Goal: Transaction & Acquisition: Book appointment/travel/reservation

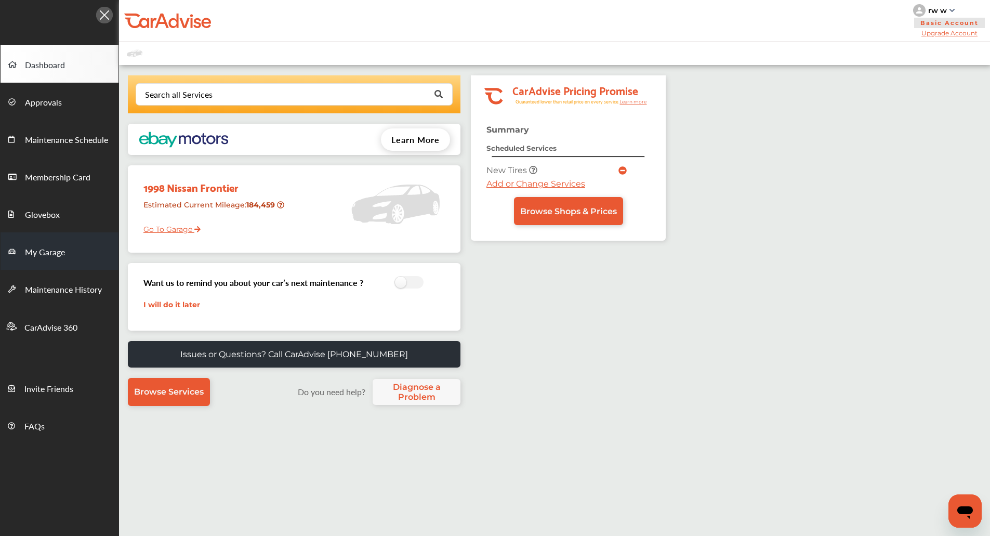
click at [70, 237] on link "My Garage" at bounding box center [60, 250] width 118 height 37
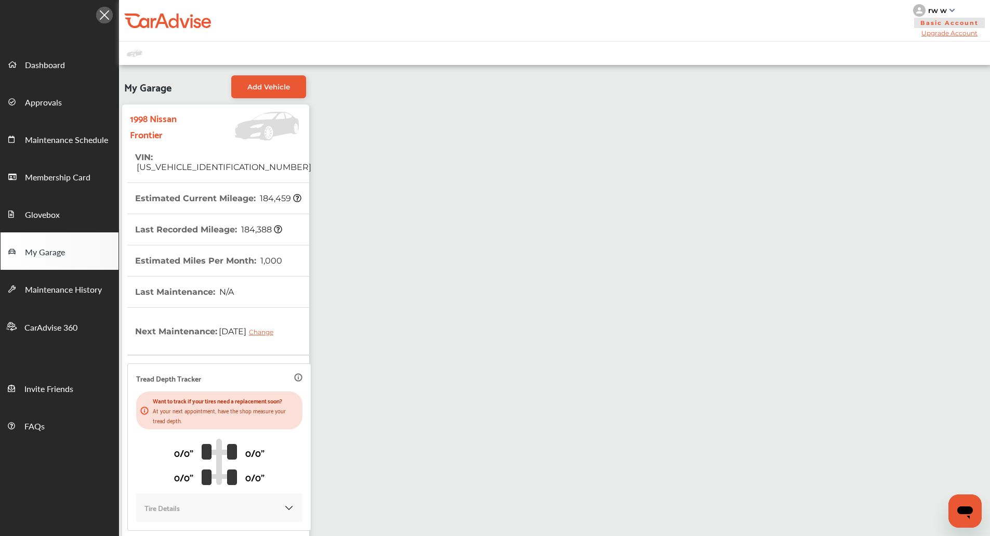
click at [70, 237] on link "My Garage" at bounding box center [60, 250] width 118 height 37
click at [60, 74] on link "Dashboard" at bounding box center [60, 63] width 118 height 37
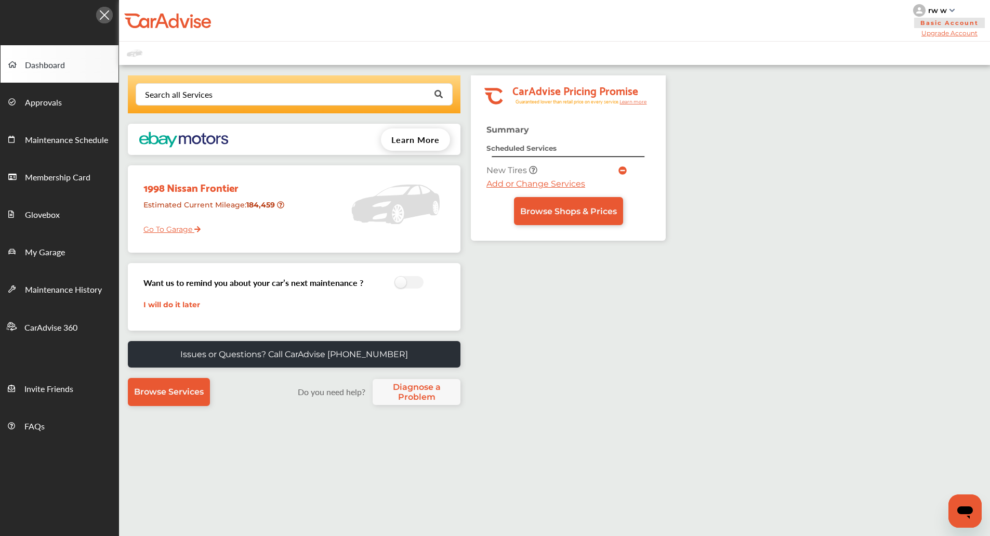
click at [60, 74] on link "Dashboard" at bounding box center [60, 63] width 118 height 37
click at [480, 79] on rect at bounding box center [568, 94] width 195 height 38
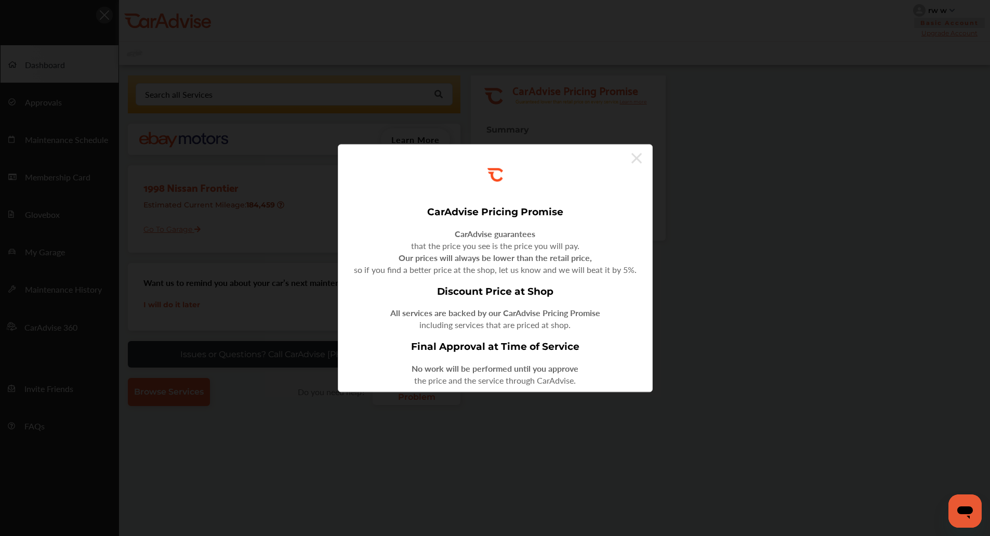
click at [480, 79] on div ".st0{fill:#FA4A1C;} CarAdvise Pricing Promise CarAdvise guarantees that the pri…" at bounding box center [495, 268] width 990 height 536
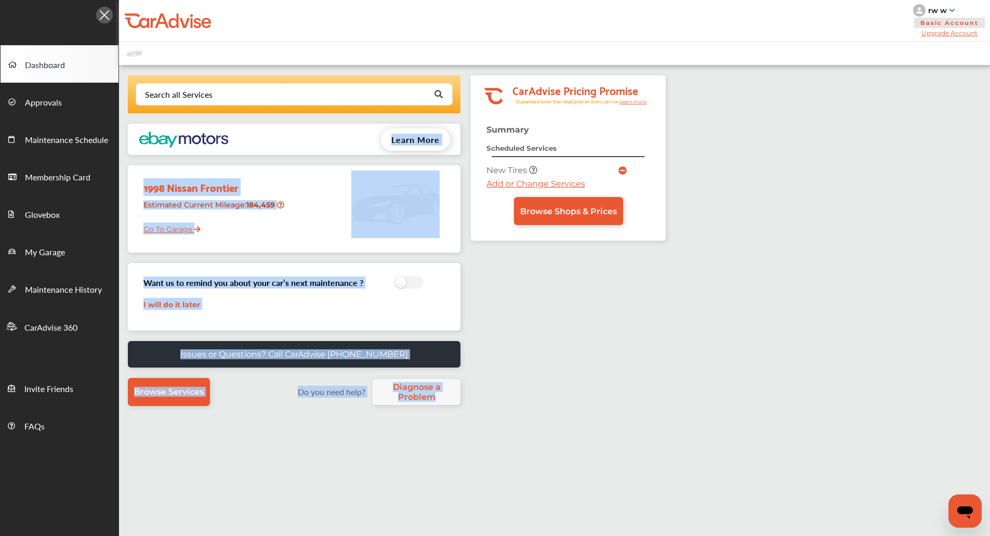
drag, startPoint x: 455, startPoint y: 77, endPoint x: 452, endPoint y: 73, distance: 5.6
click at [452, 73] on div "Search all Services Looking for something we don’t seem to have? Contact us. .s…" at bounding box center [392, 356] width 547 height 573
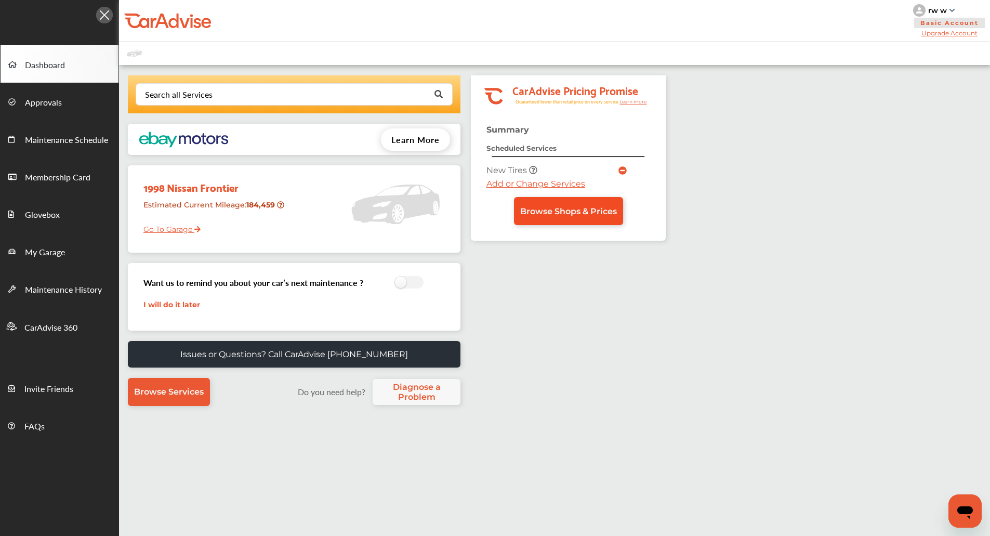
click at [599, 202] on link "Browse Shops & Prices" at bounding box center [568, 211] width 109 height 28
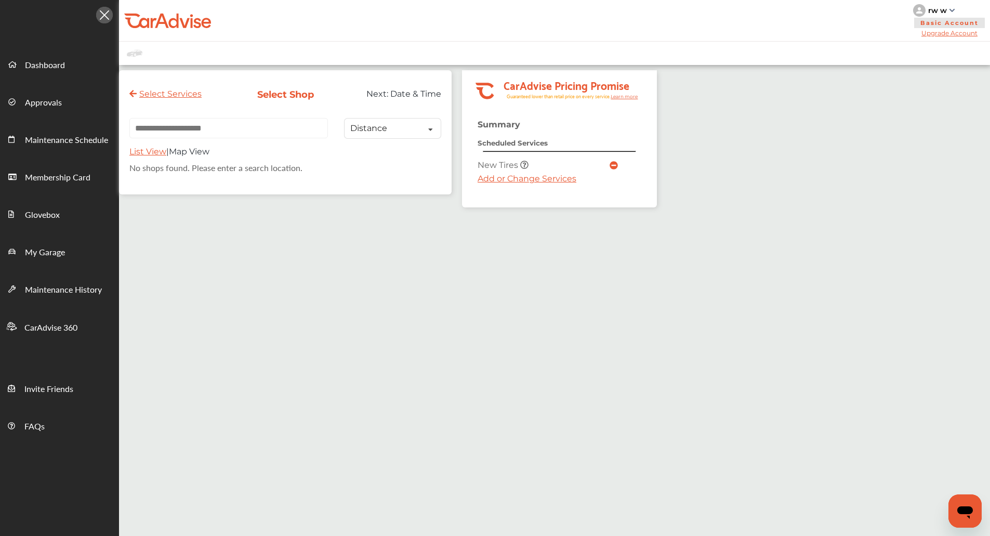
click at [261, 119] on input "text" at bounding box center [228, 128] width 198 height 20
click at [521, 182] on link "Add or Change Services" at bounding box center [527, 179] width 99 height 10
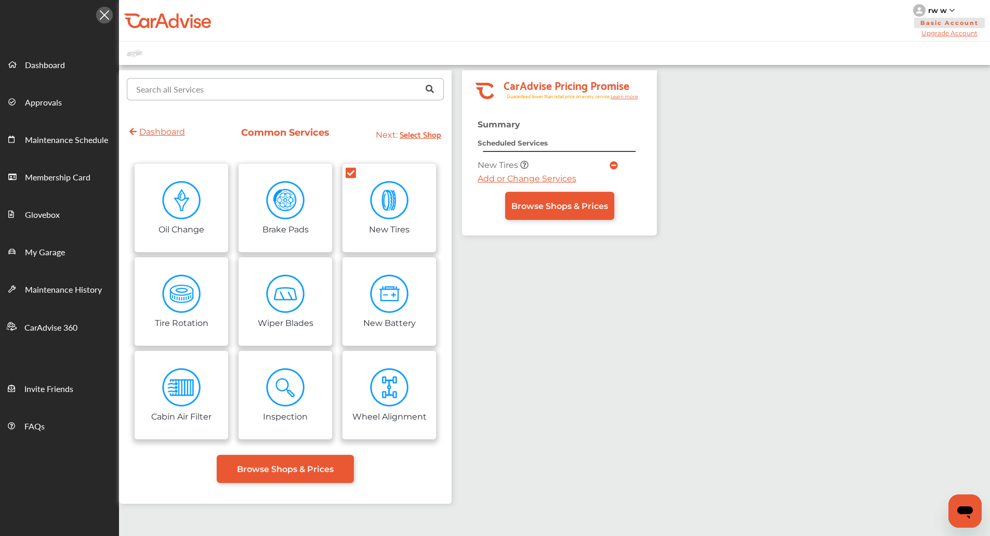
click at [270, 91] on input "text" at bounding box center [283, 88] width 310 height 20
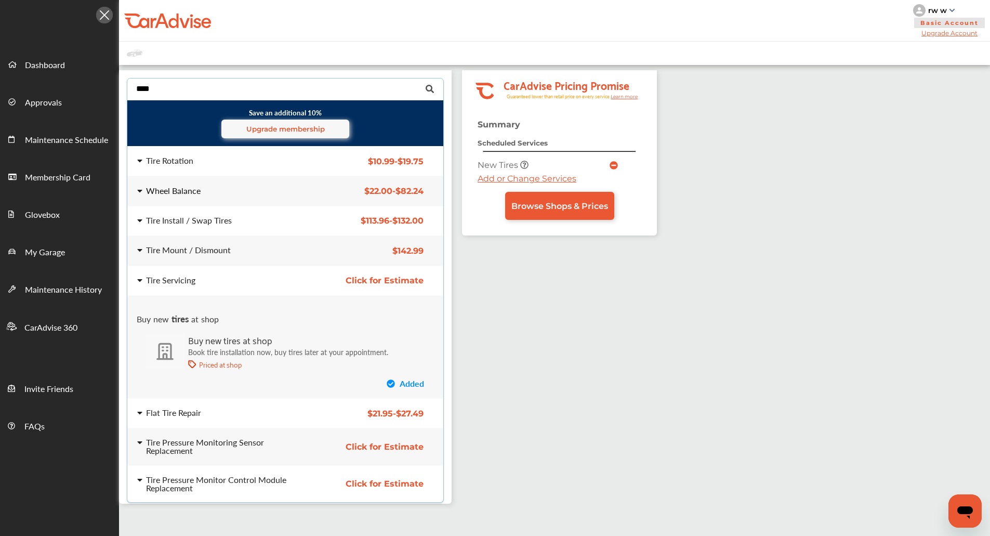
type input "****"
click at [230, 199] on div "Wheel Balance $22.00 - $82.24 Wheel Balance $22.00 - $82.24" at bounding box center [285, 191] width 333 height 29
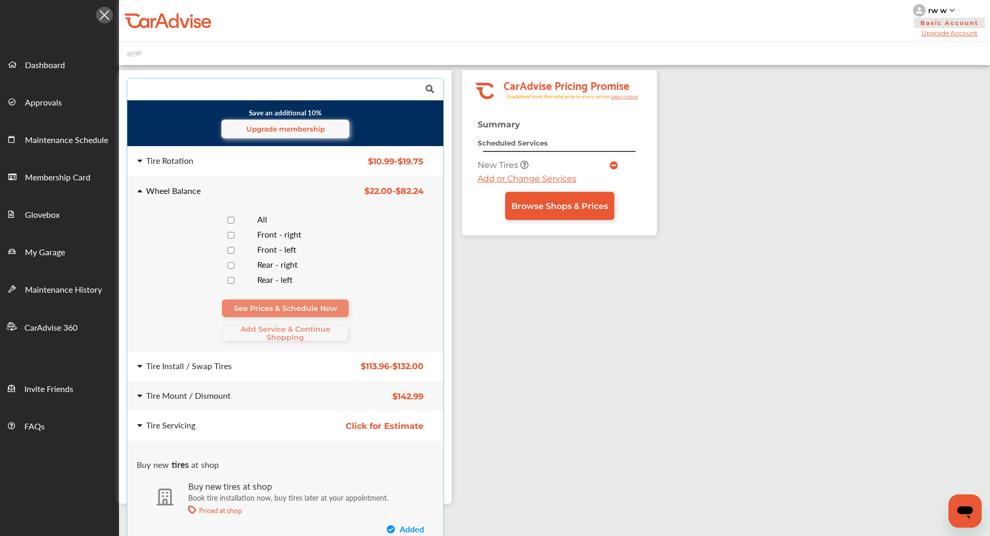
click at [229, 214] on div "All" at bounding box center [288, 220] width 318 height 15
click at [267, 319] on div "See Prices & Schedule Now Add Service & Continue Shopping" at bounding box center [285, 320] width 296 height 42
click at [267, 324] on div "See Prices & Schedule Now Add Service & Continue Shopping" at bounding box center [285, 320] width 296 height 42
drag, startPoint x: 260, startPoint y: 320, endPoint x: 260, endPoint y: 325, distance: 5.2
click at [260, 325] on div "See Prices & Schedule Now Add Service & Continue Shopping" at bounding box center [285, 320] width 296 height 42
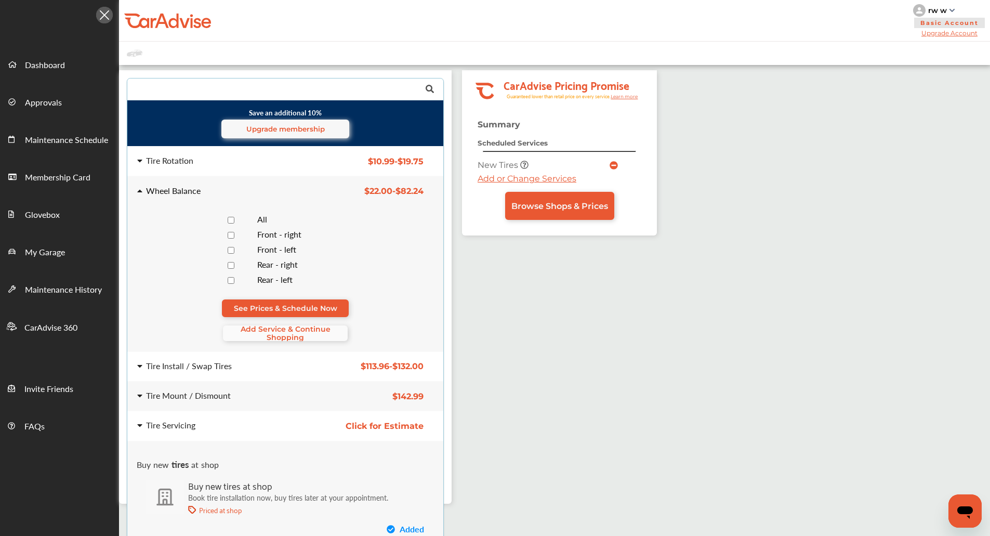
click at [260, 328] on span "Add Service & Continue Shopping" at bounding box center [285, 333] width 125 height 17
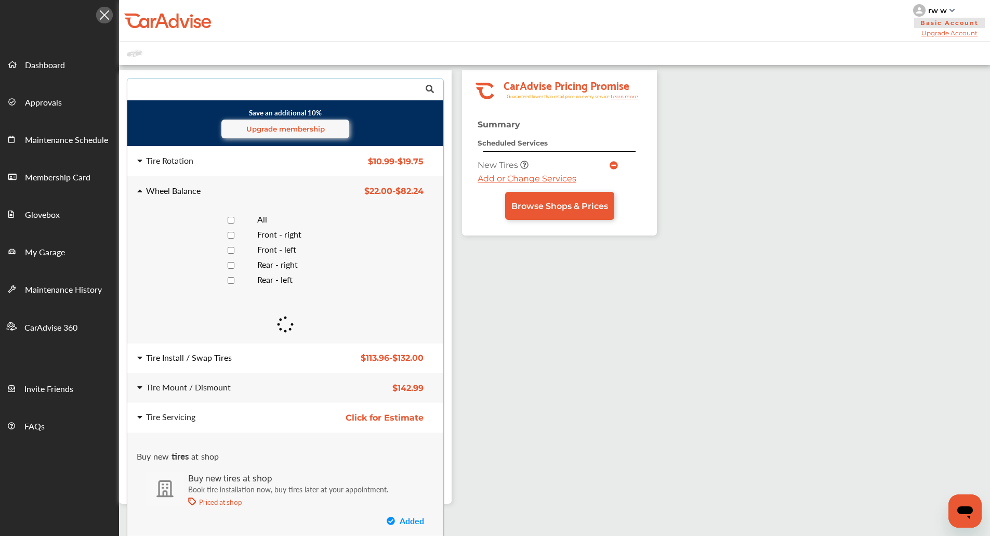
click at [249, 366] on div "Tire Install / Swap Tires $113.96 - $132.00 Tire Install / Swap Tires $113.96 -…" at bounding box center [285, 357] width 333 height 29
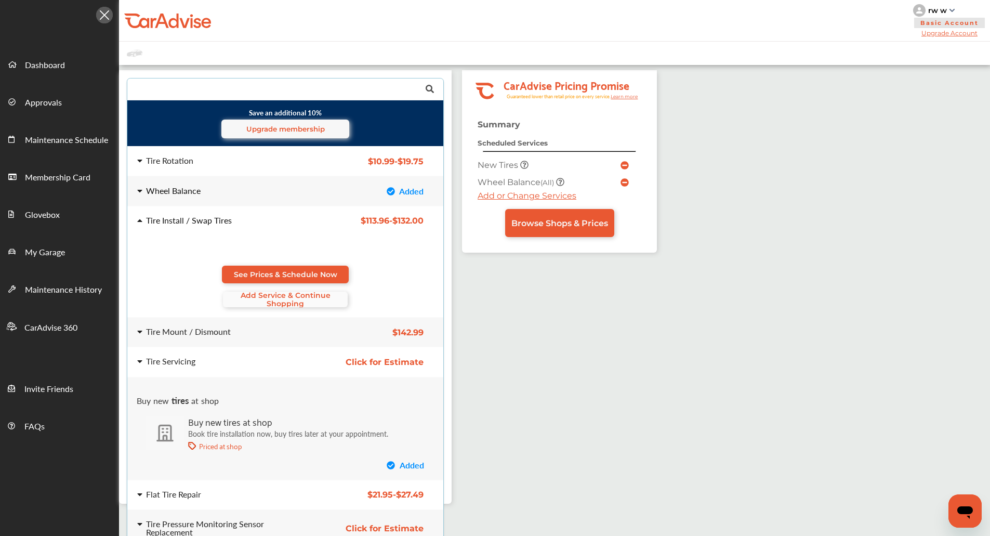
click at [262, 307] on span "Add Service & Continue Shopping" at bounding box center [285, 299] width 125 height 17
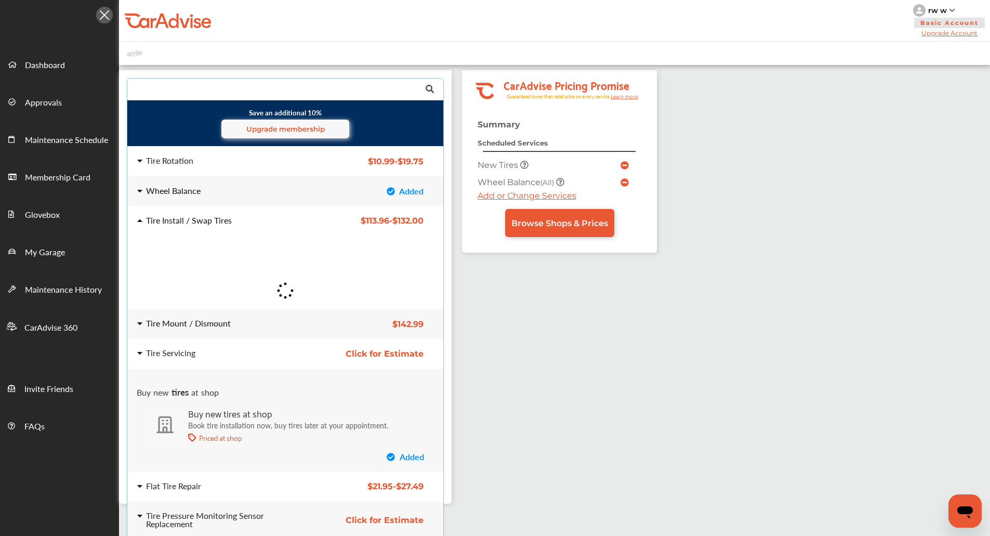
click at [255, 325] on div "Tire Mount / Dismount" at bounding box center [220, 323] width 166 height 8
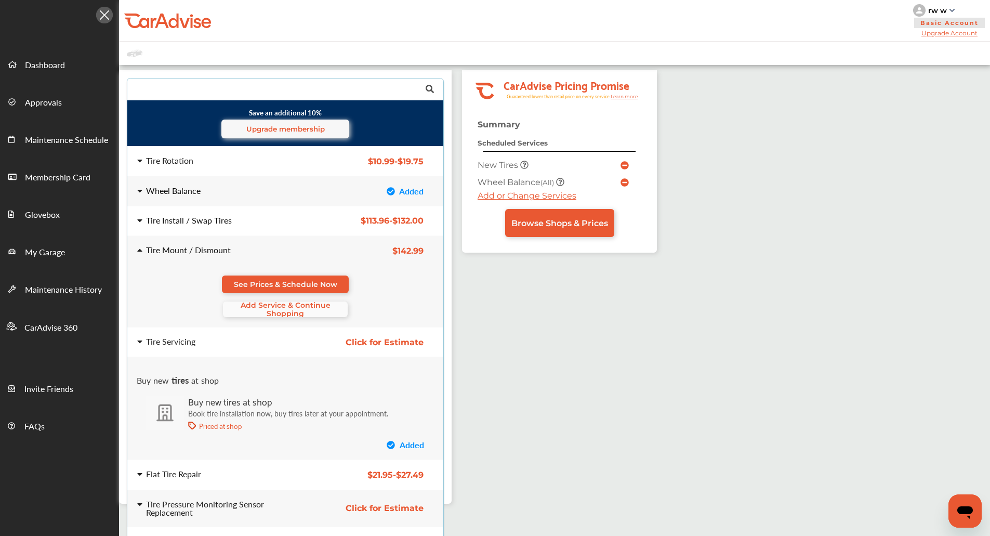
click at [267, 307] on span "Add Service & Continue Shopping" at bounding box center [285, 309] width 125 height 17
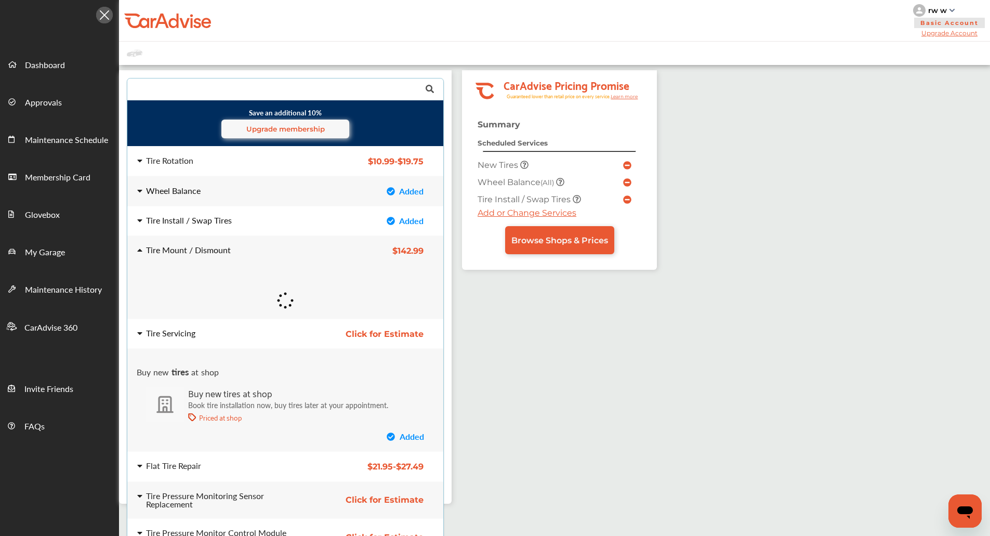
click at [259, 327] on div "Tire Servicing Click for Estimate Tire Servicing Click for Estimate" at bounding box center [285, 333] width 333 height 29
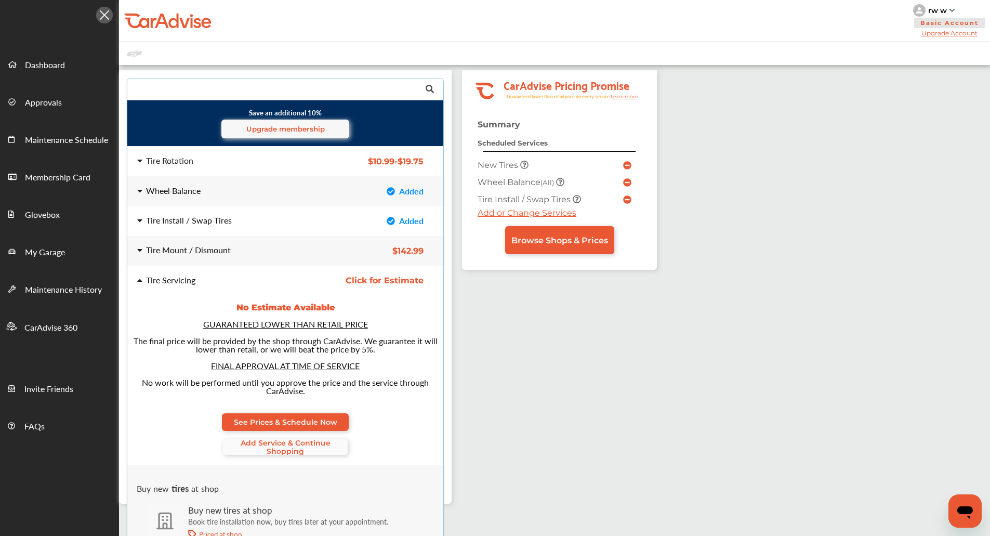
click at [277, 440] on span "Add Service & Continue Shopping" at bounding box center [285, 447] width 125 height 17
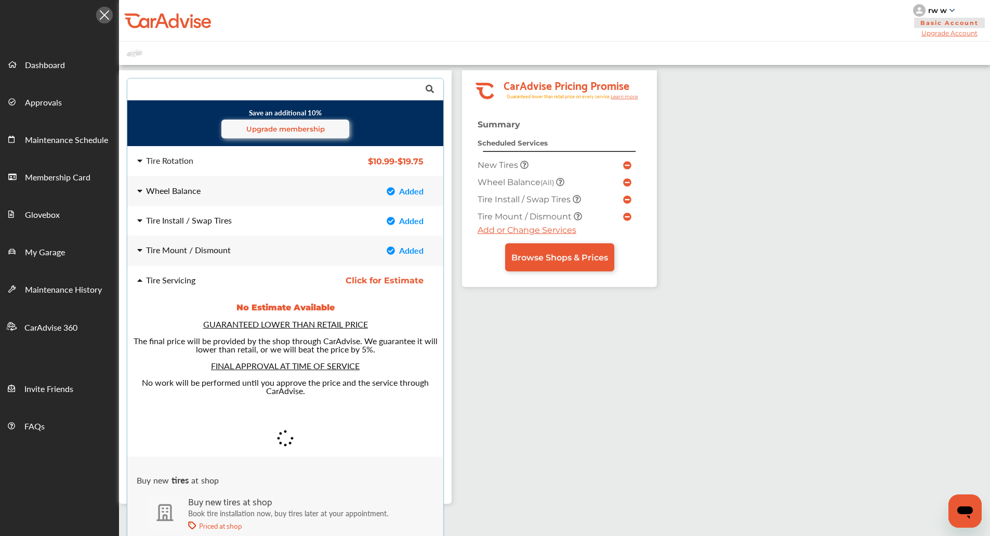
scroll to position [19, 0]
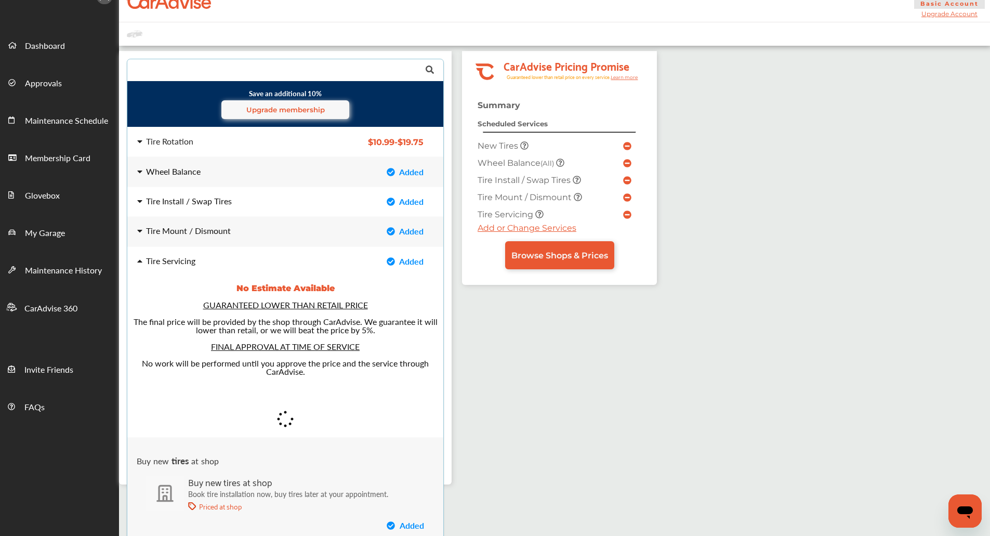
click at [624, 149] on icon at bounding box center [628, 146] width 8 height 8
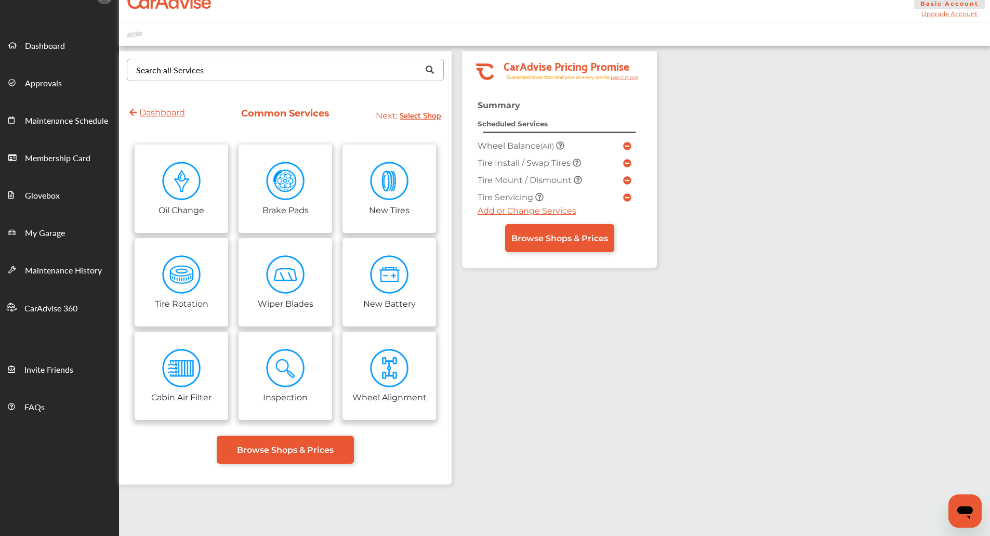
click at [624, 149] on icon at bounding box center [628, 146] width 8 height 8
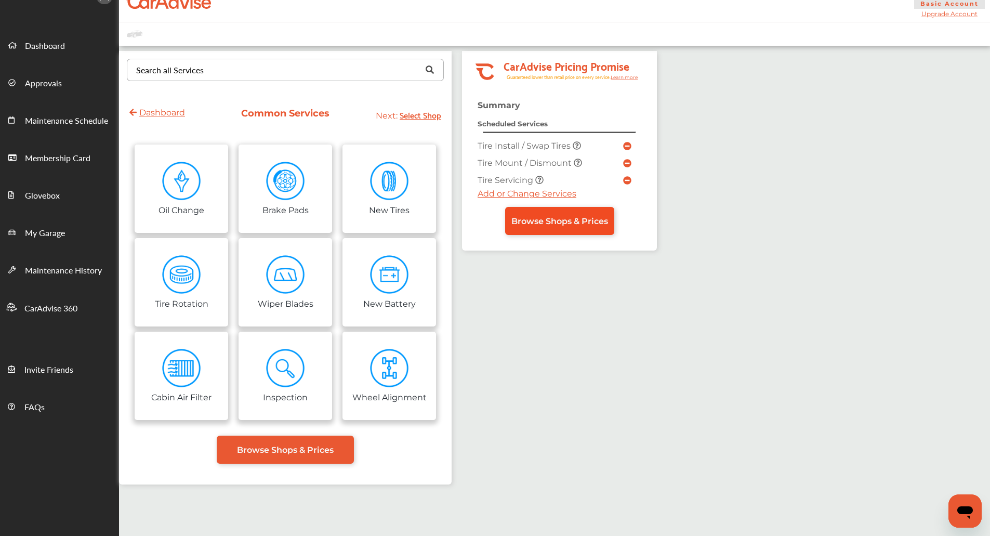
click at [611, 207] on link "Browse Shops & Prices" at bounding box center [559, 221] width 109 height 28
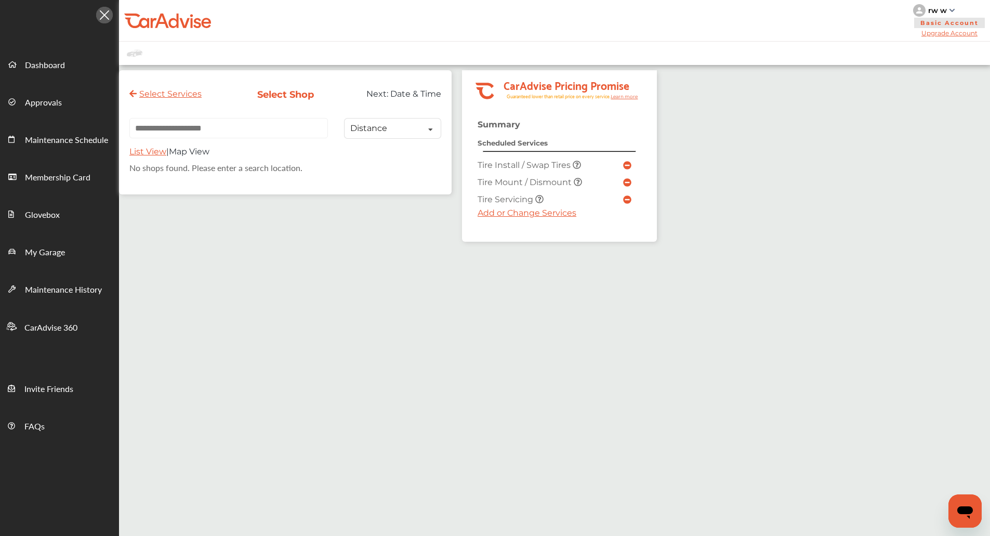
click at [273, 125] on input "text" at bounding box center [228, 128] width 198 height 20
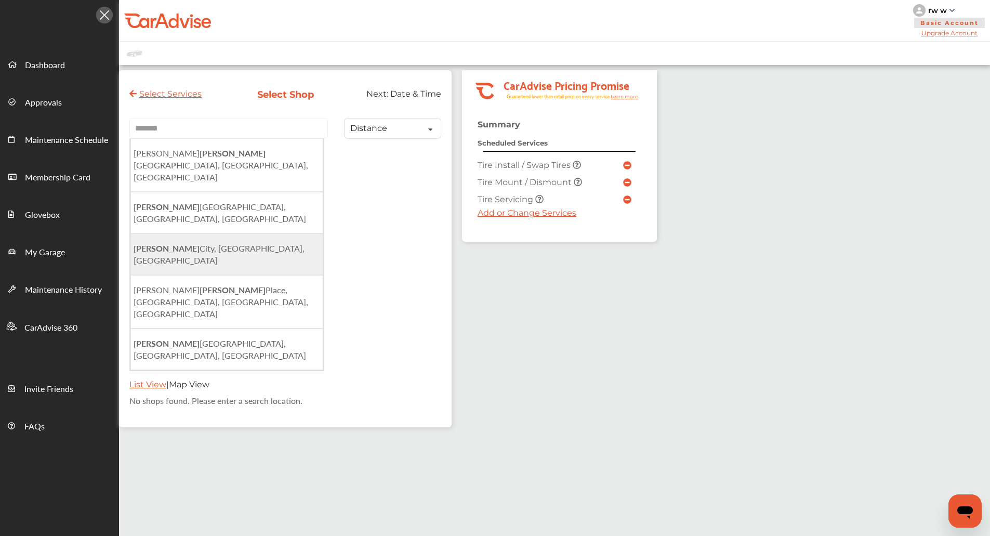
click at [261, 233] on li "[GEOGRAPHIC_DATA], [GEOGRAPHIC_DATA], [GEOGRAPHIC_DATA]" at bounding box center [226, 254] width 193 height 42
type input "**********"
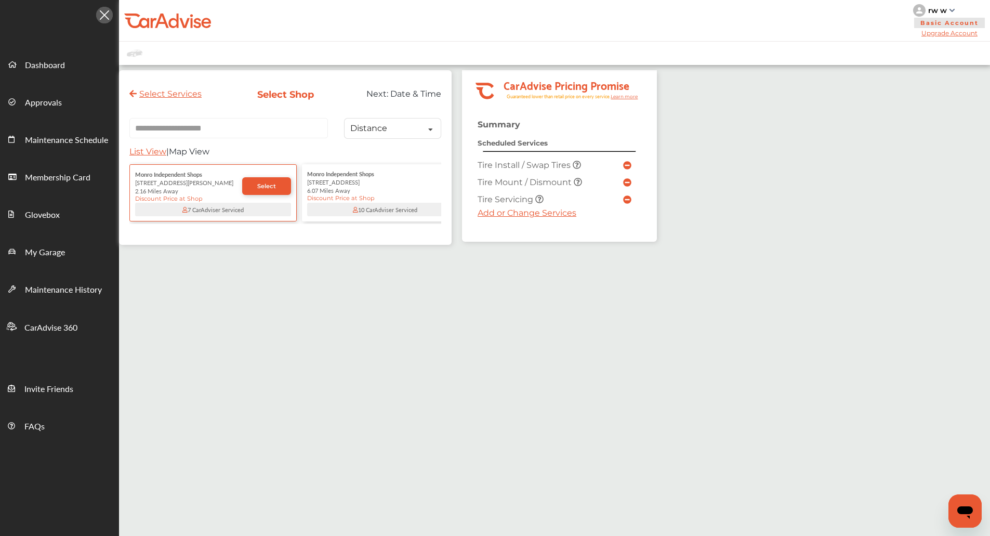
click at [363, 185] on div "[STREET_ADDRESS]" at bounding box center [385, 182] width 156 height 8
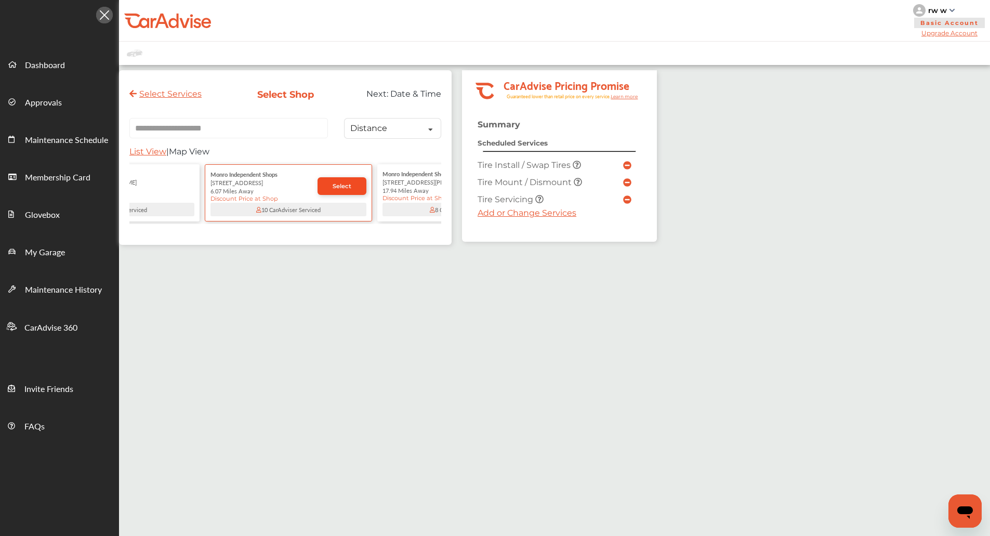
click at [353, 188] on link "Select" at bounding box center [341, 186] width 49 height 18
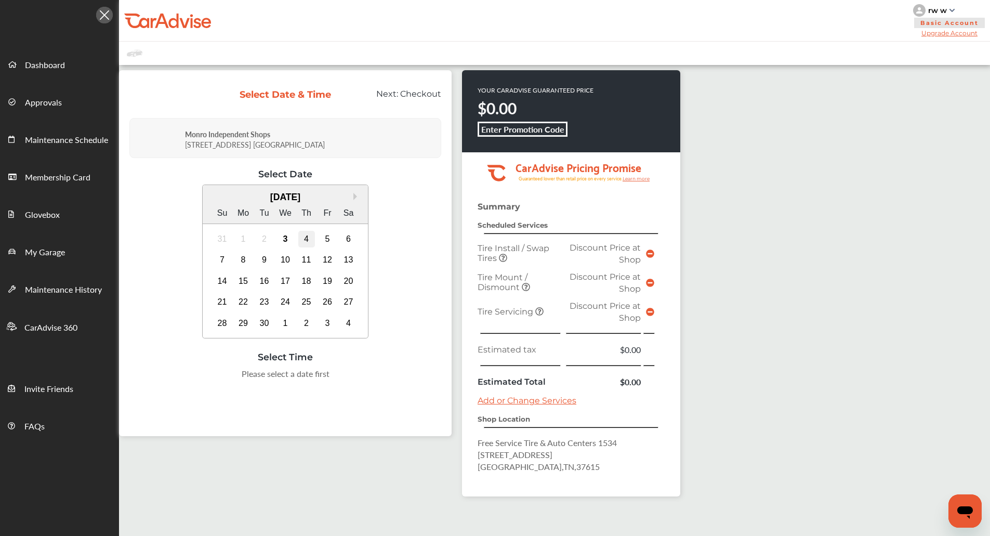
click at [306, 237] on div "4" at bounding box center [306, 239] width 17 height 17
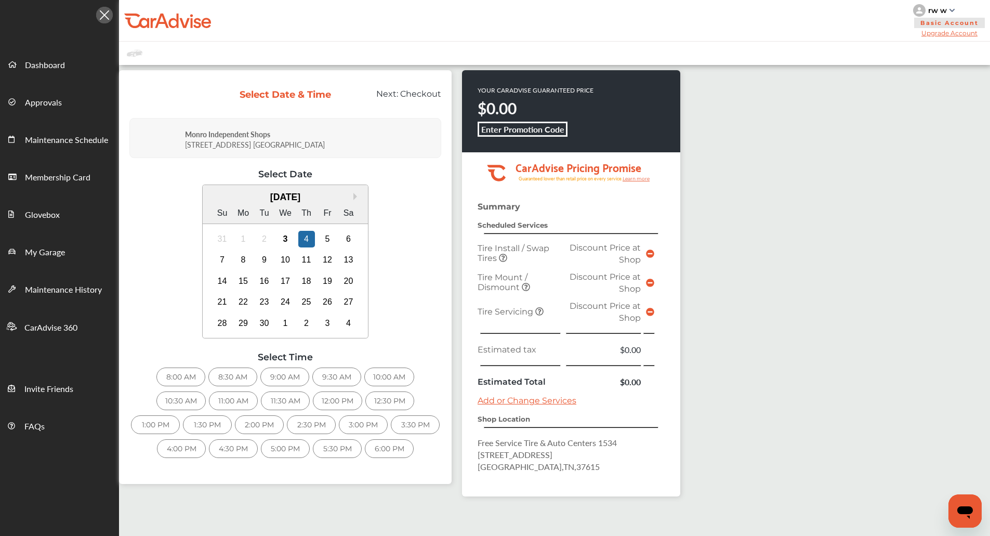
click at [382, 375] on div "10:00 AM" at bounding box center [389, 376] width 50 height 19
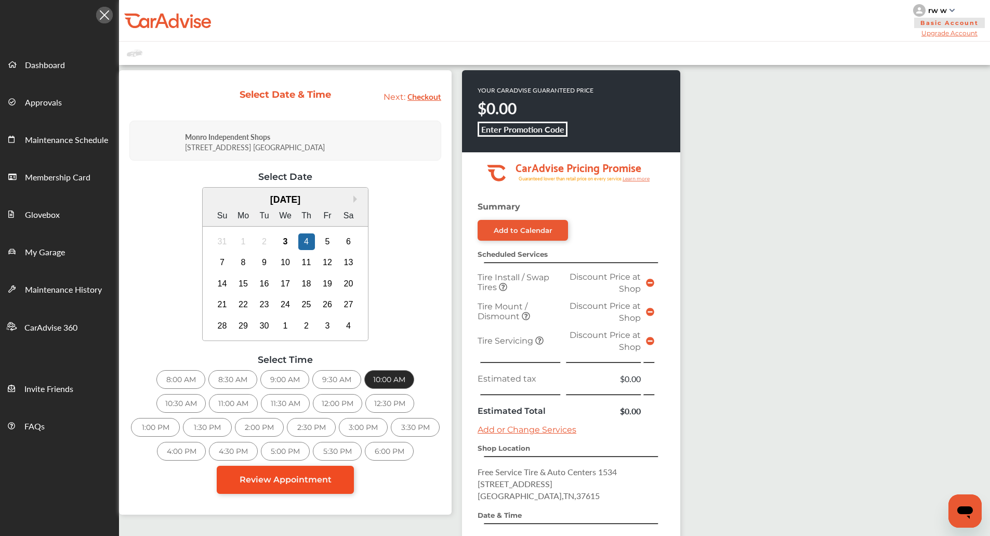
click at [282, 476] on span "Review Appointment" at bounding box center [286, 479] width 92 height 10
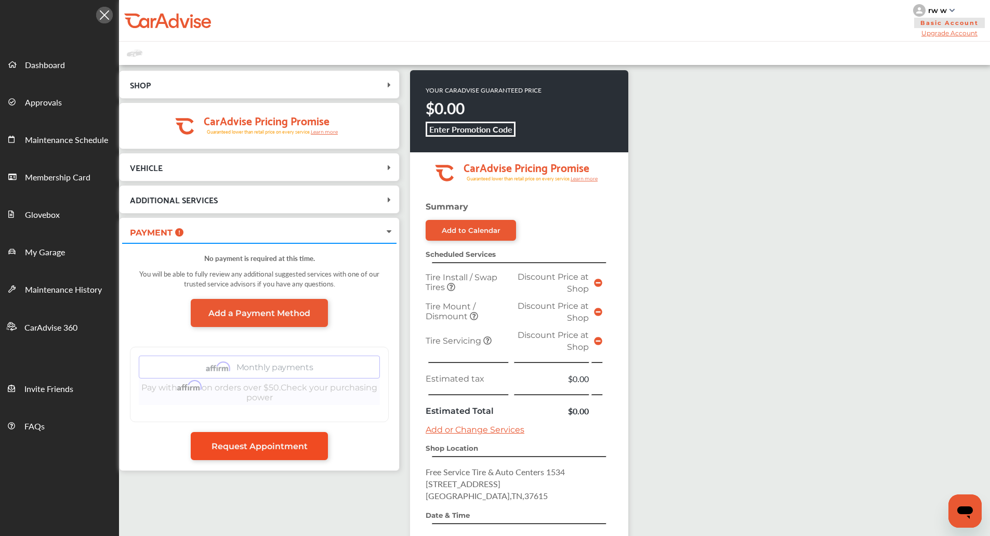
click at [282, 452] on link "Request Appointment" at bounding box center [259, 446] width 137 height 28
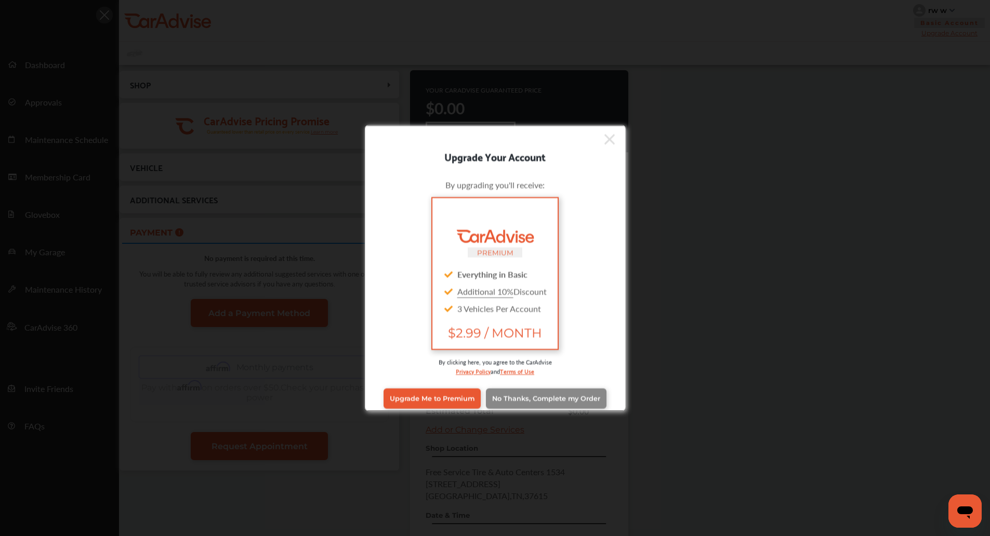
click at [540, 402] on link "No Thanks, Complete my Order" at bounding box center [546, 398] width 121 height 20
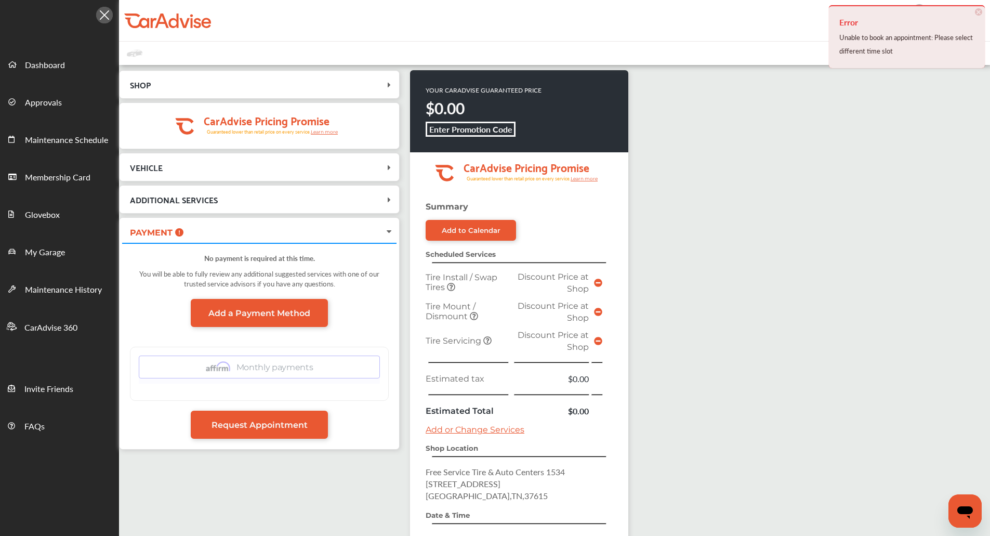
scroll to position [144, 0]
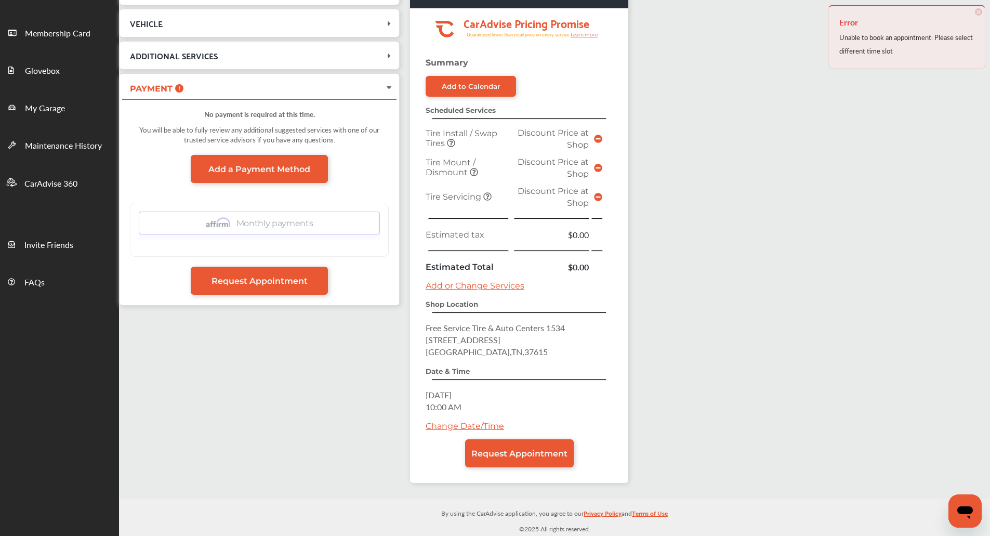
click at [440, 421] on link "Change Date/Time" at bounding box center [465, 426] width 78 height 10
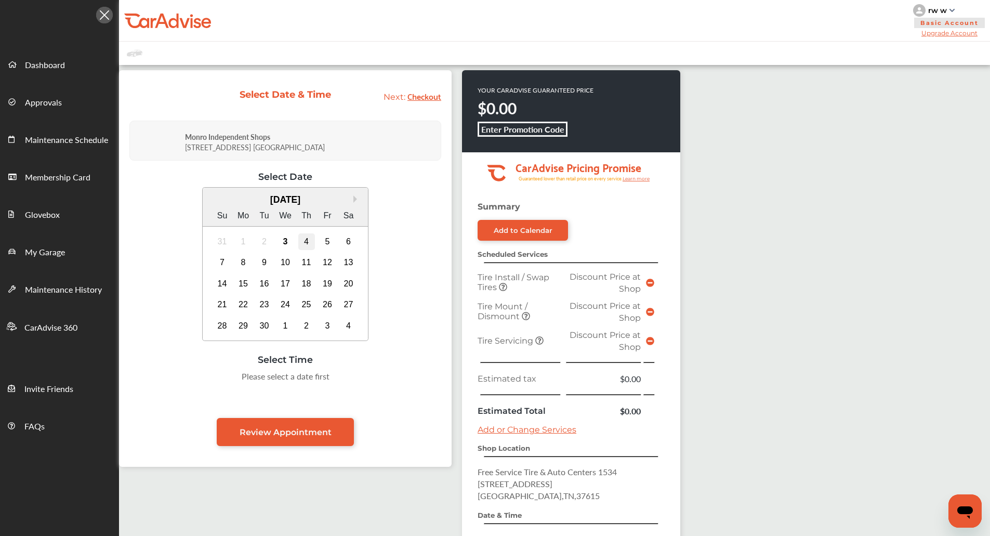
click at [305, 241] on div "4" at bounding box center [306, 241] width 17 height 17
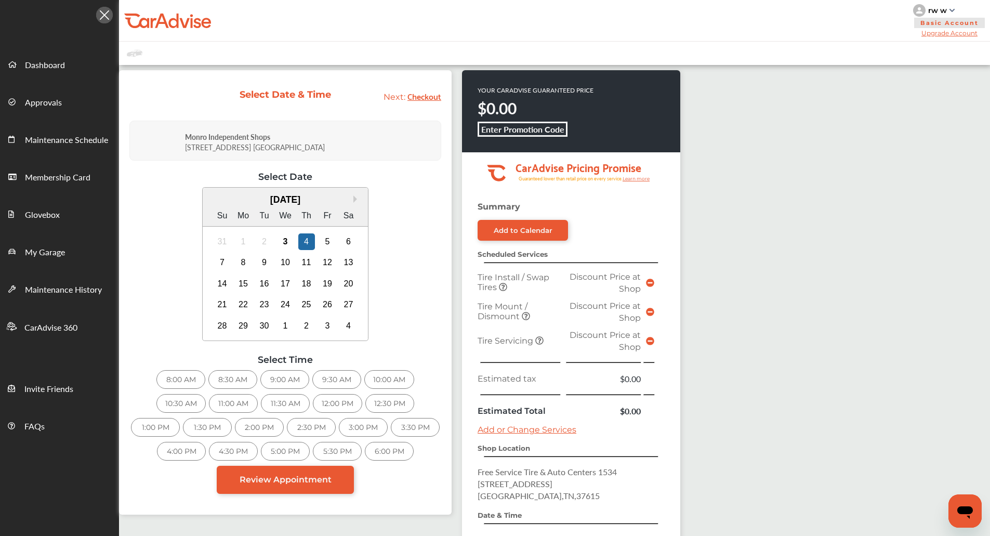
click at [168, 406] on div "10:30 AM" at bounding box center [180, 403] width 49 height 19
click at [262, 480] on span "Review Appointment" at bounding box center [286, 479] width 92 height 10
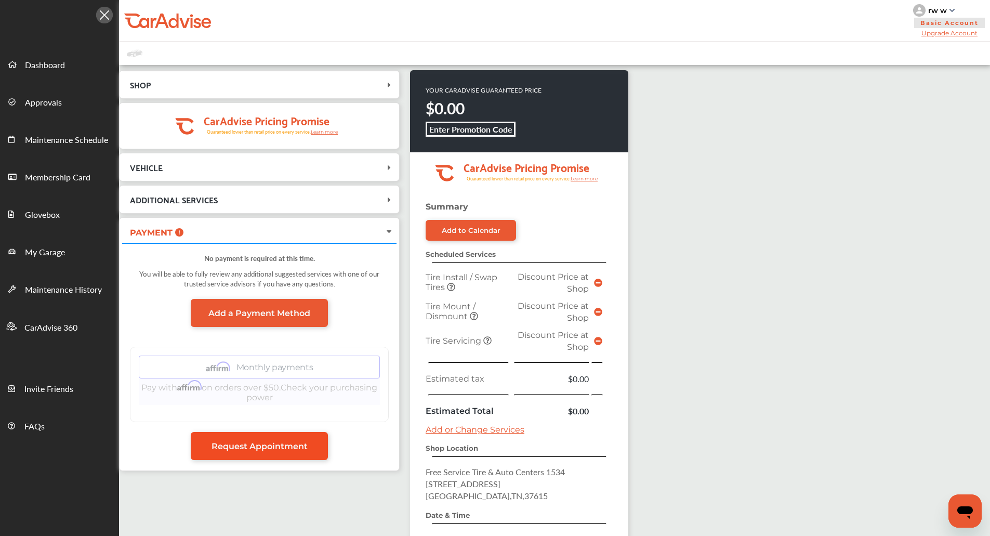
click at [261, 454] on link "Request Appointment" at bounding box center [259, 446] width 137 height 28
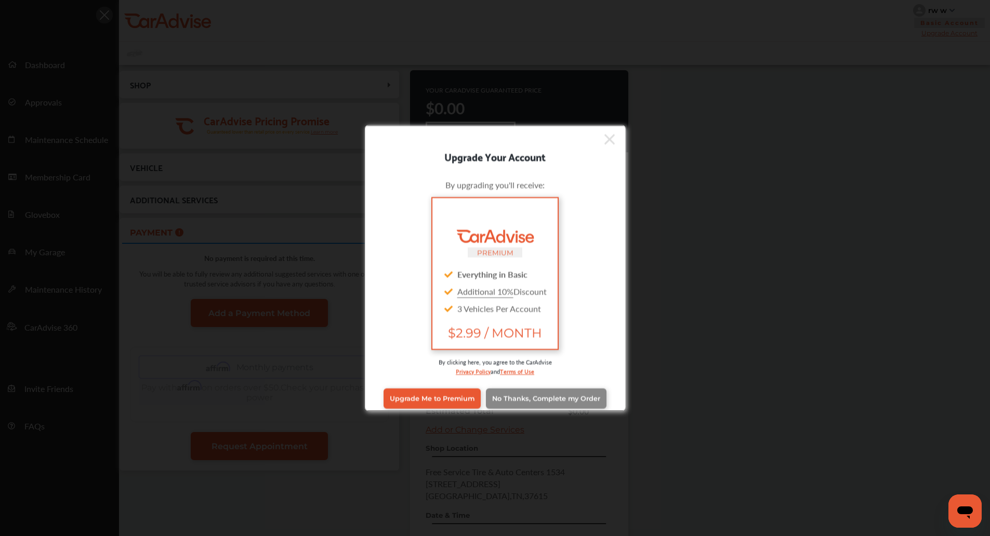
click at [539, 393] on link "No Thanks, Complete my Order" at bounding box center [546, 398] width 121 height 20
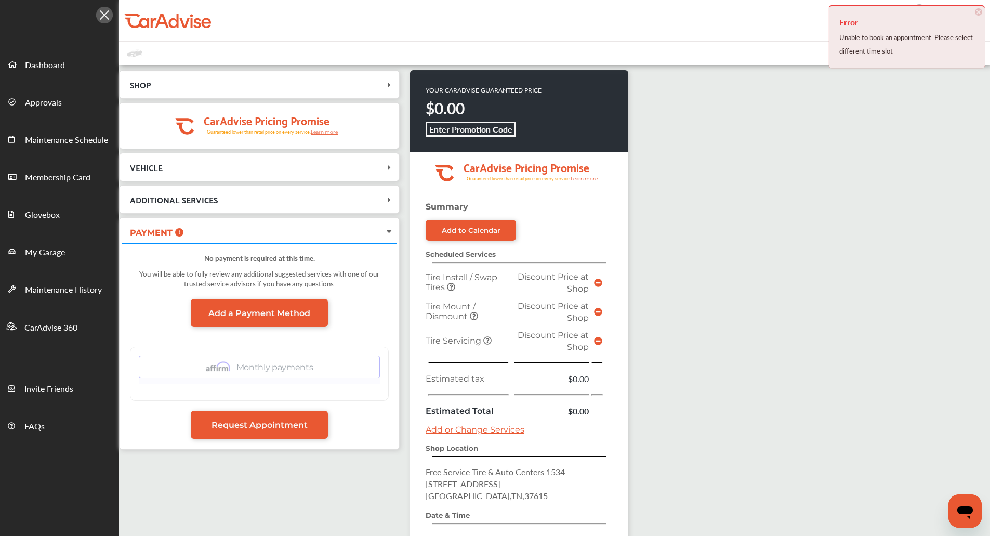
click at [804, 218] on div "SHOP Monro Independent Shops [STREET_ADDRESS] [DATE] 10:30 AM .cls-1 { clip-pat…" at bounding box center [554, 353] width 871 height 577
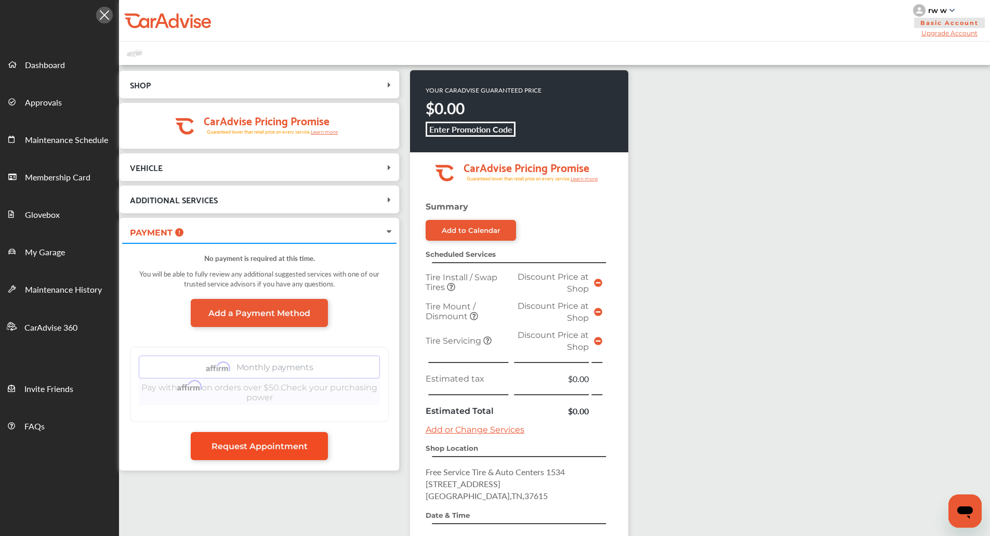
click at [274, 439] on link "Request Appointment" at bounding box center [259, 446] width 137 height 28
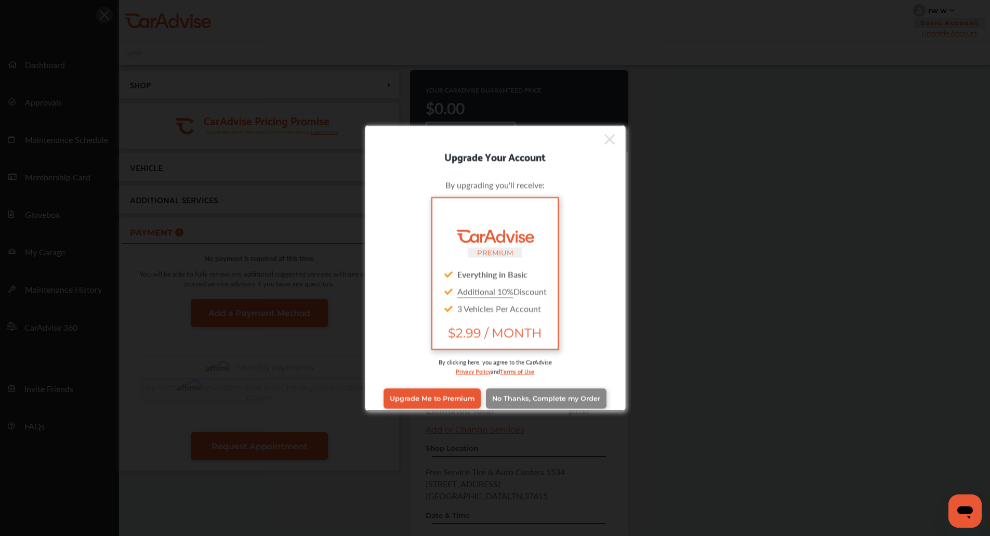
click at [547, 398] on span "No Thanks, Complete my Order" at bounding box center [546, 398] width 108 height 8
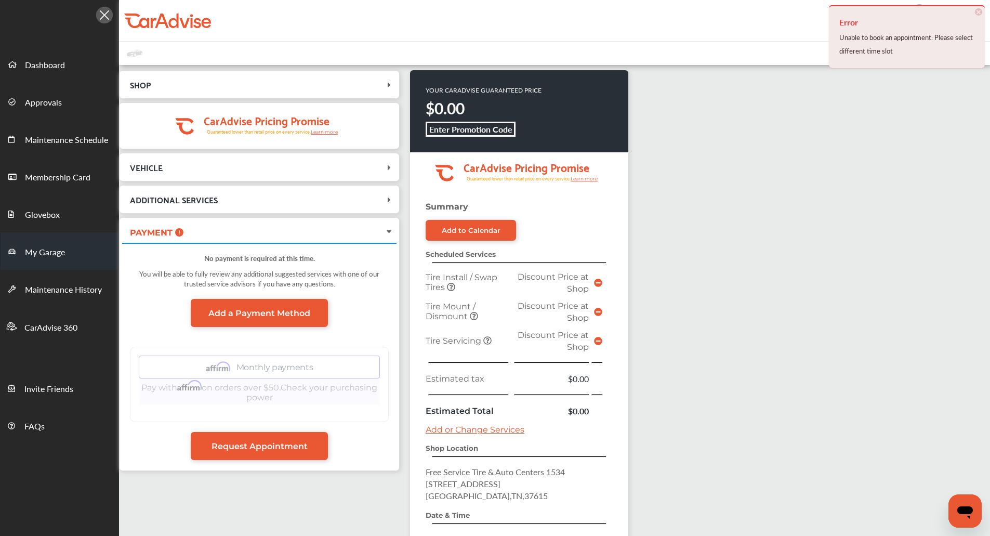
click at [77, 247] on link "My Garage" at bounding box center [60, 250] width 118 height 37
